Goal: Transaction & Acquisition: Download file/media

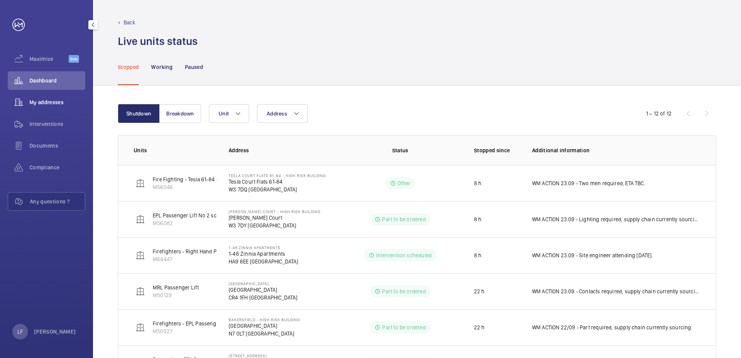
click at [42, 101] on span "My addresses" at bounding box center [57, 102] width 56 height 8
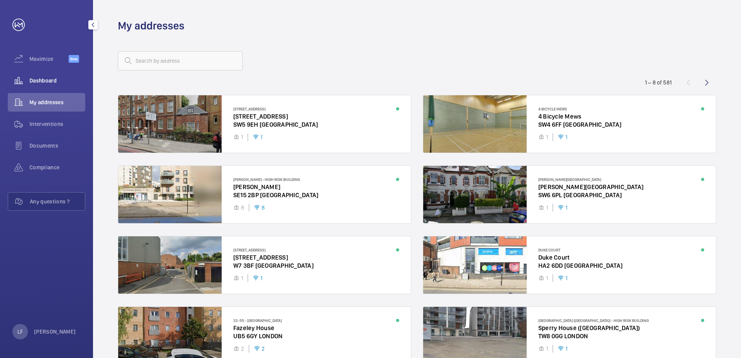
click at [42, 82] on span "Dashboard" at bounding box center [57, 81] width 56 height 8
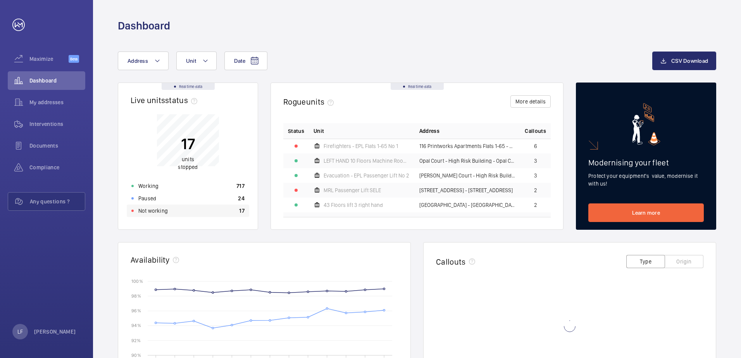
click at [186, 213] on div "Not working 17" at bounding box center [188, 211] width 123 height 12
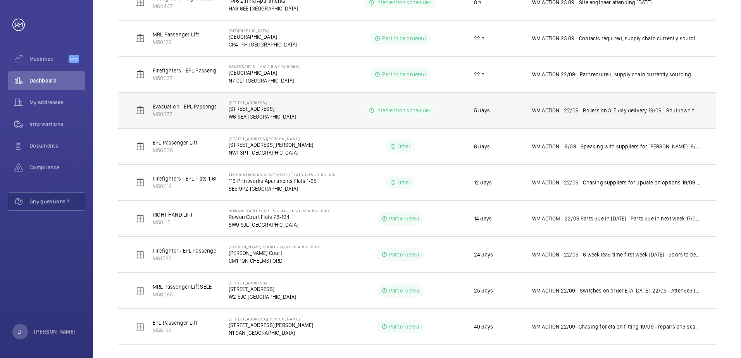
scroll to position [259, 0]
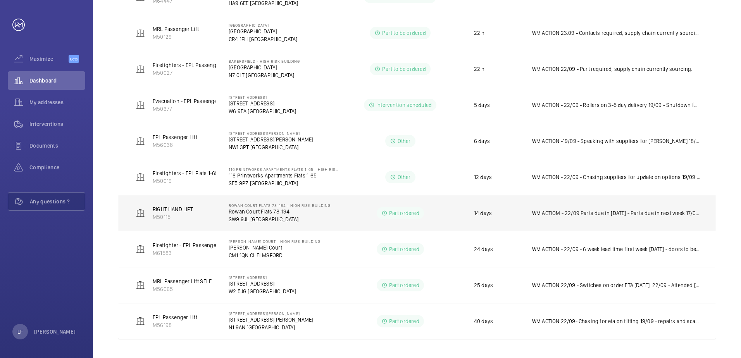
click at [221, 215] on td "Rowan Court Flats [STREET_ADDRESS]" at bounding box center [277, 213] width 123 height 36
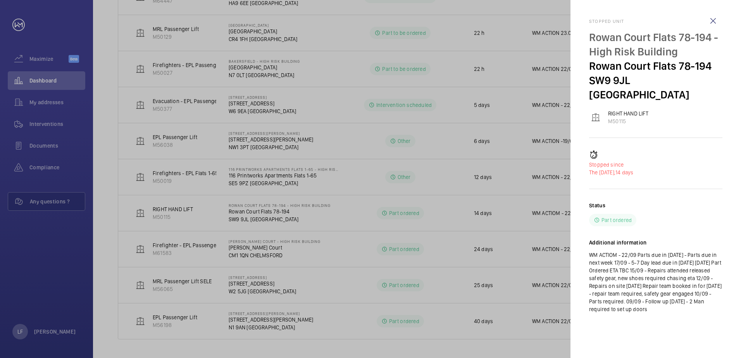
click at [239, 214] on div at bounding box center [370, 179] width 741 height 358
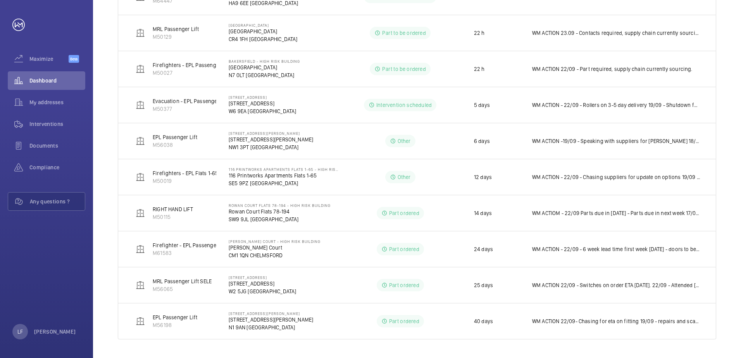
click at [239, 214] on mat-sidenav-container "Maximize Beta Dashboard My addresses Interventions Documents Compliance Any que…" at bounding box center [370, 179] width 741 height 358
click at [239, 214] on p "Rowan Court Flats 78-194" at bounding box center [280, 212] width 102 height 8
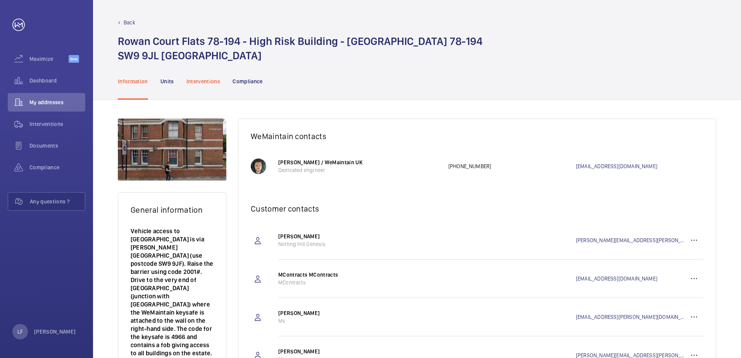
click at [216, 83] on p "Interventions" at bounding box center [203, 82] width 34 height 8
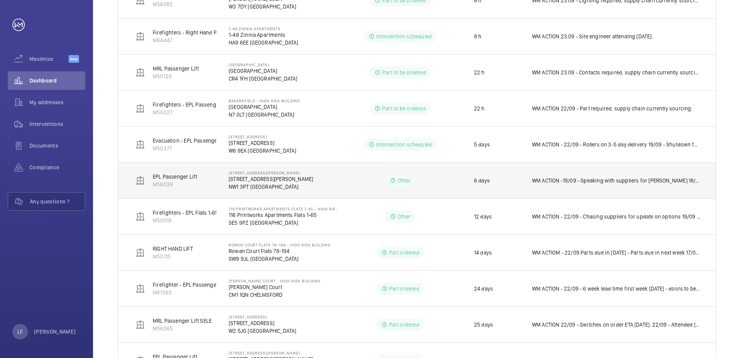
scroll to position [233, 0]
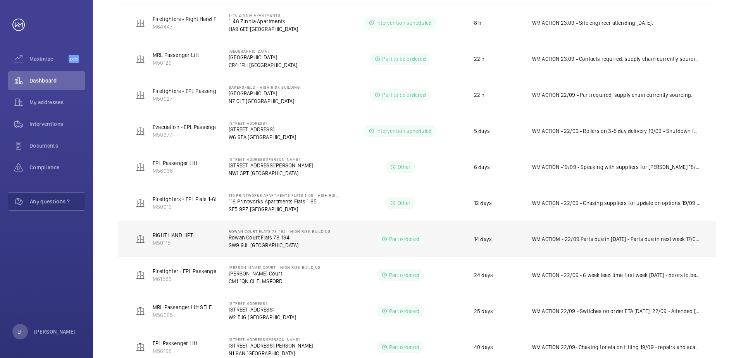
click at [245, 242] on p "SW9 9JL [GEOGRAPHIC_DATA]" at bounding box center [280, 246] width 102 height 8
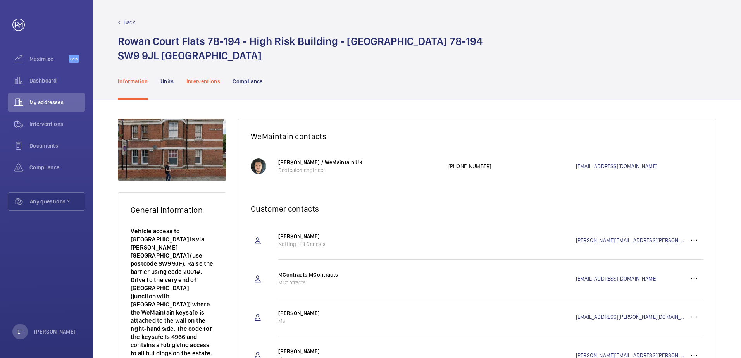
click at [202, 86] on div "Interventions" at bounding box center [203, 81] width 34 height 37
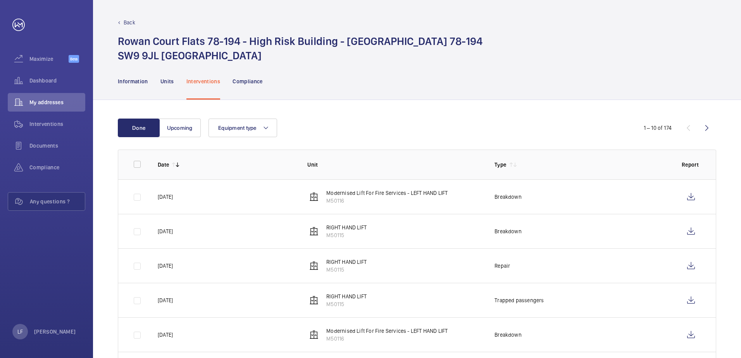
scroll to position [39, 0]
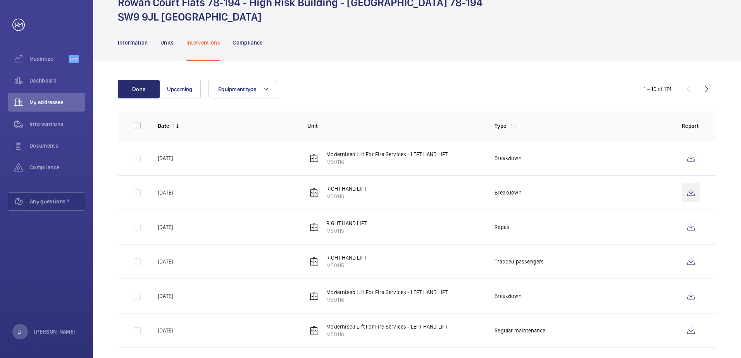
click at [685, 193] on wm-front-icon-button at bounding box center [691, 192] width 19 height 19
click at [695, 230] on wm-front-icon-button at bounding box center [691, 227] width 19 height 19
click at [685, 157] on wm-front-icon-button at bounding box center [691, 158] width 19 height 19
click at [684, 259] on wm-front-icon-button at bounding box center [691, 261] width 19 height 19
